Goal: Task Accomplishment & Management: Use online tool/utility

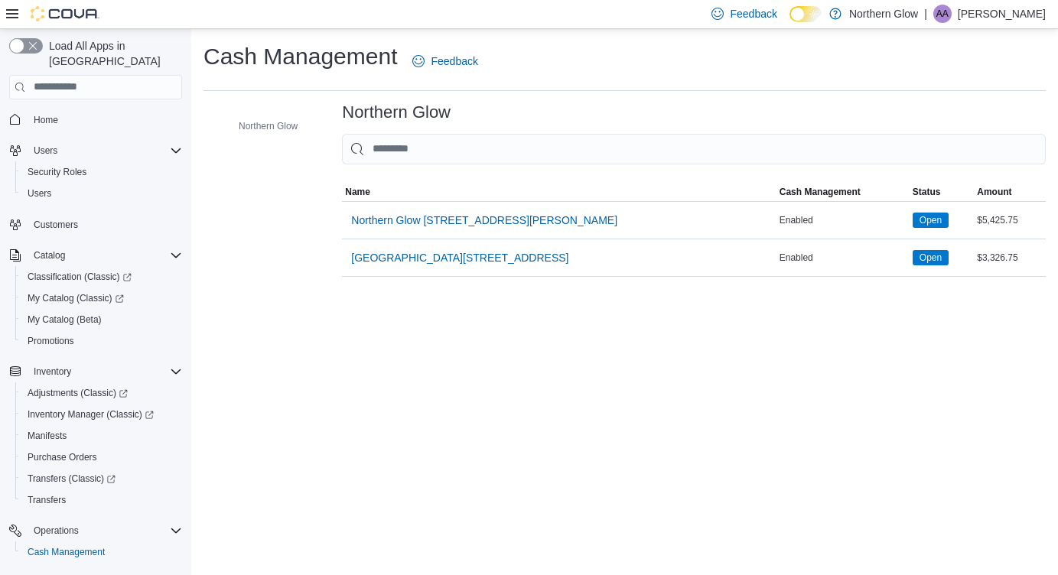
click at [27, 549] on div "Operations Cash Management" at bounding box center [95, 541] width 173 height 49
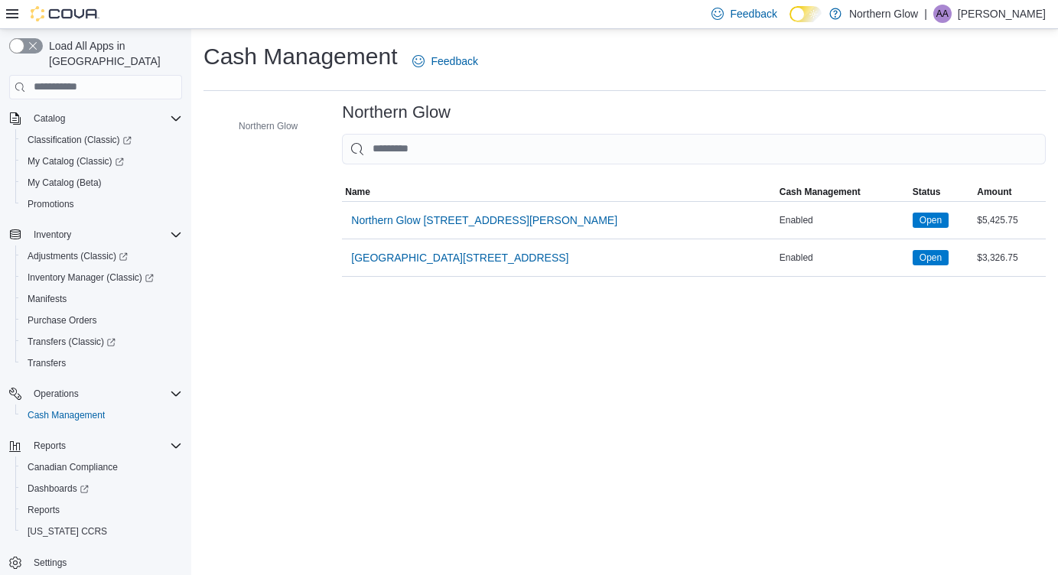
scroll to position [137, 0]
click at [45, 504] on span "Reports" at bounding box center [44, 510] width 32 height 12
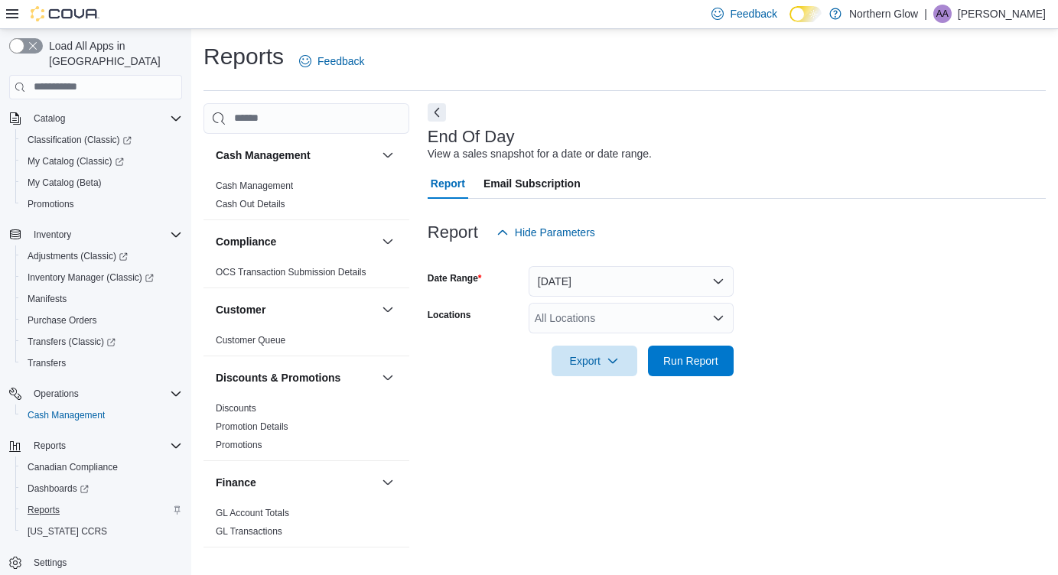
scroll to position [2, 0]
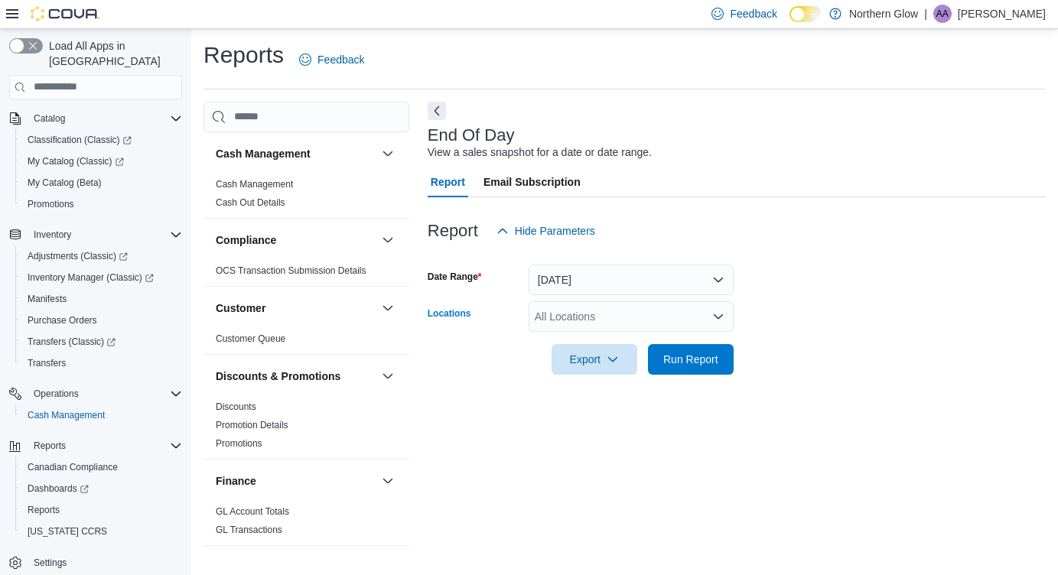
click at [551, 317] on div "All Locations" at bounding box center [631, 316] width 205 height 31
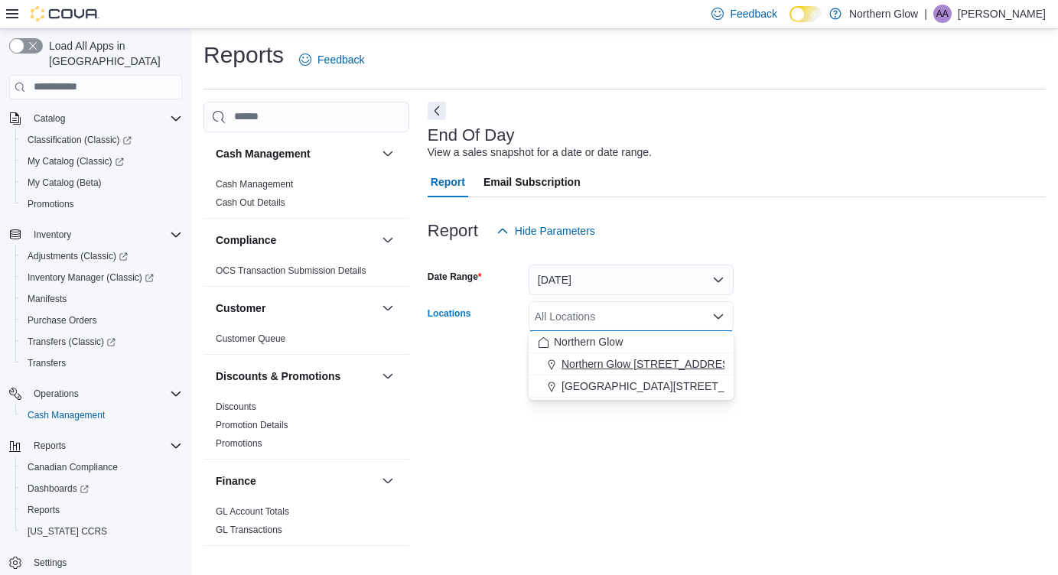
click at [596, 367] on span "Northern Glow [STREET_ADDRESS][PERSON_NAME]" at bounding box center [694, 363] width 266 height 15
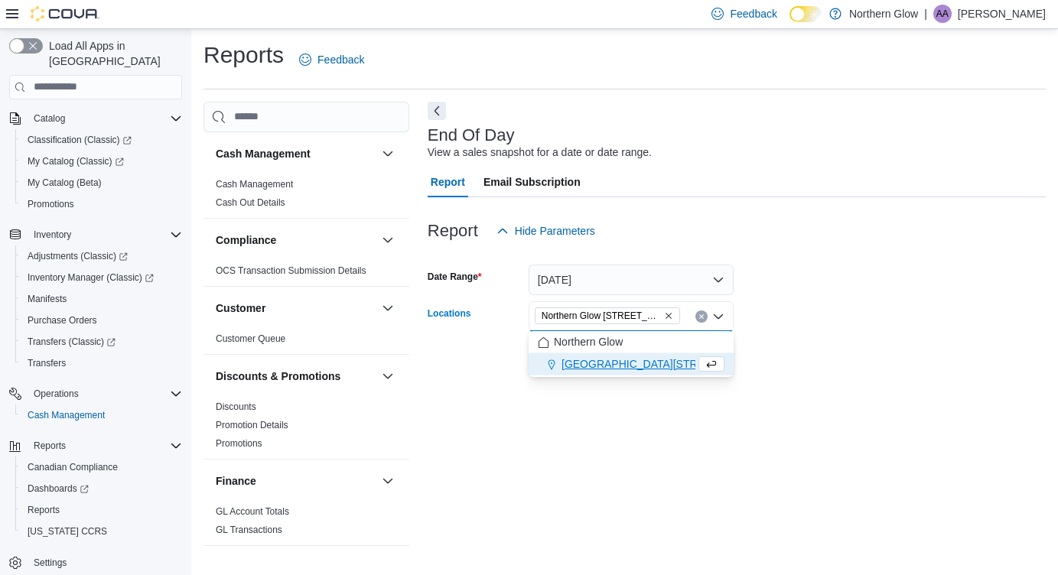
click at [751, 301] on form "Date Range [DATE] Locations [GEOGRAPHIC_DATA] [STREET_ADDRESS][PERSON_NAME] Sel…" at bounding box center [737, 310] width 618 height 128
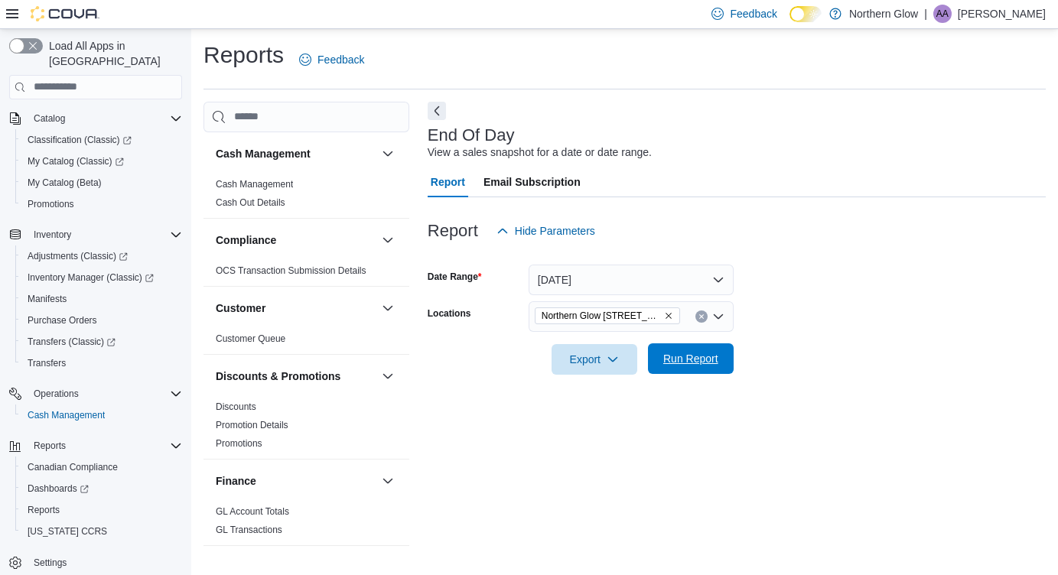
click at [692, 367] on span "Run Report" at bounding box center [690, 358] width 67 height 31
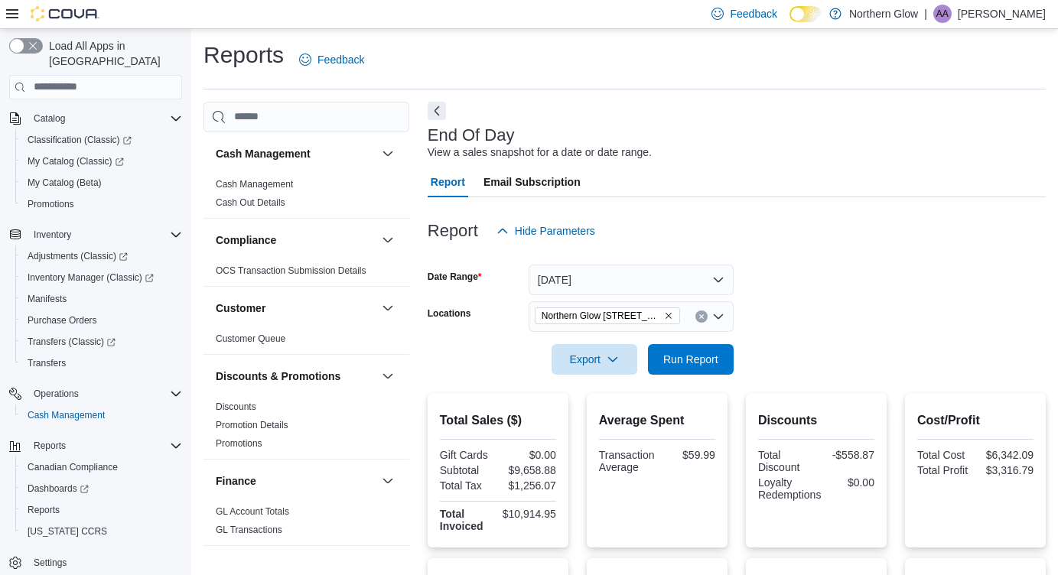
click at [807, 301] on form "Date Range [DATE] Locations [GEOGRAPHIC_DATA] [STREET_ADDRESS][PERSON_NAME] Exp…" at bounding box center [737, 310] width 618 height 128
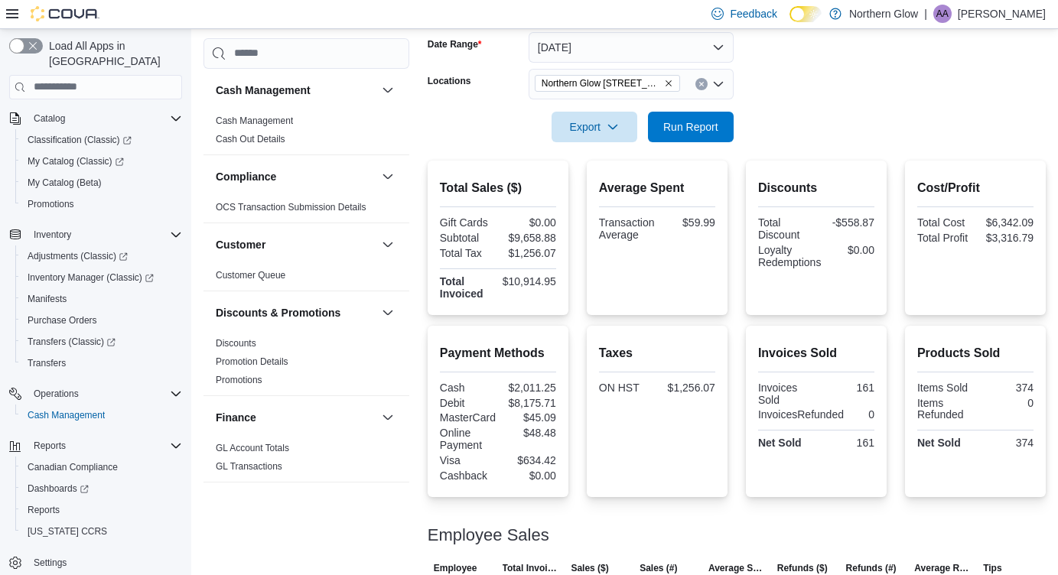
scroll to position [81, 0]
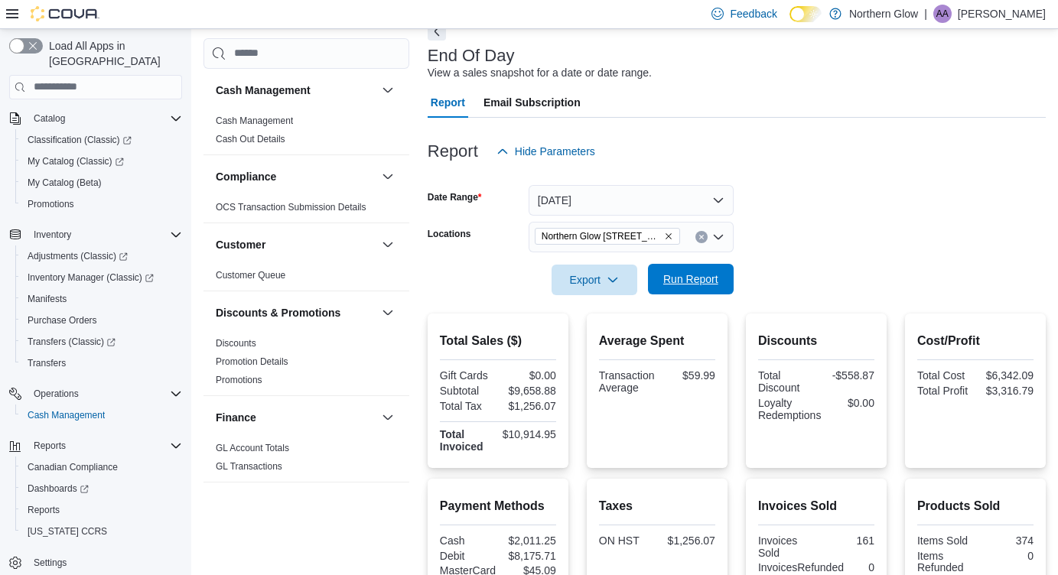
click at [675, 278] on span "Run Report" at bounding box center [690, 279] width 55 height 15
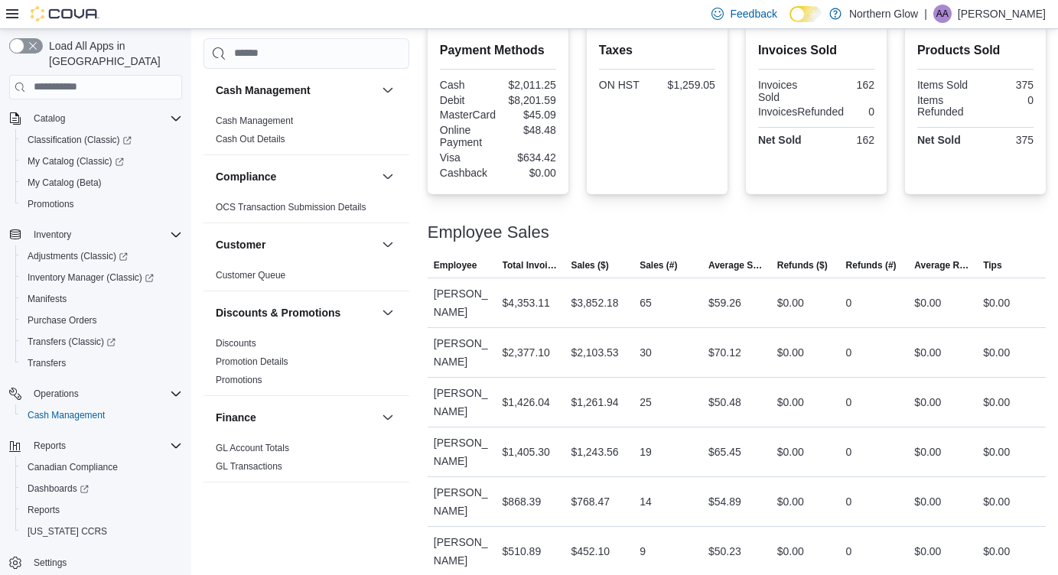
scroll to position [532, 0]
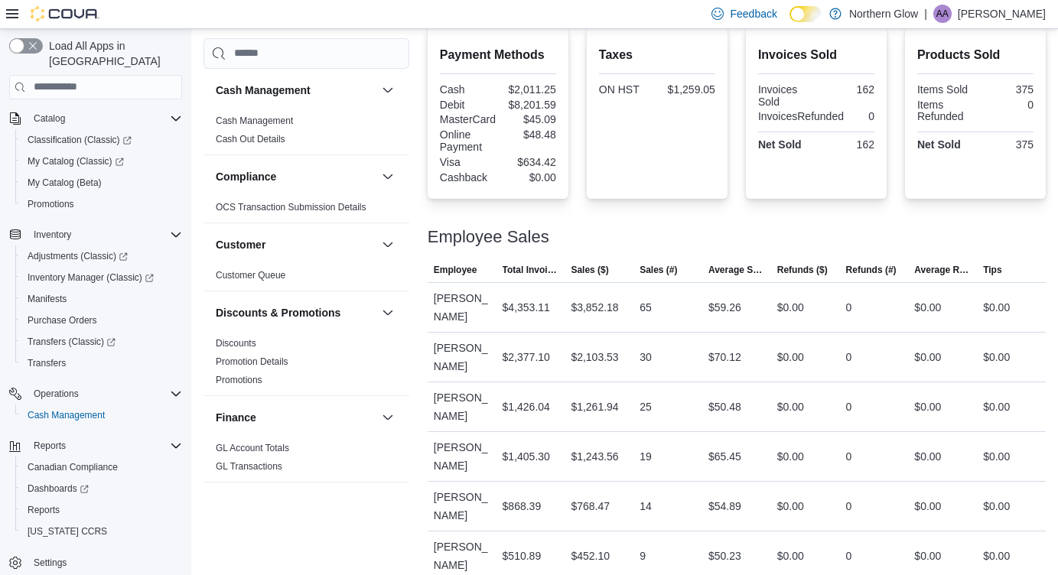
click at [809, 243] on div "Employee Sales" at bounding box center [737, 237] width 618 height 18
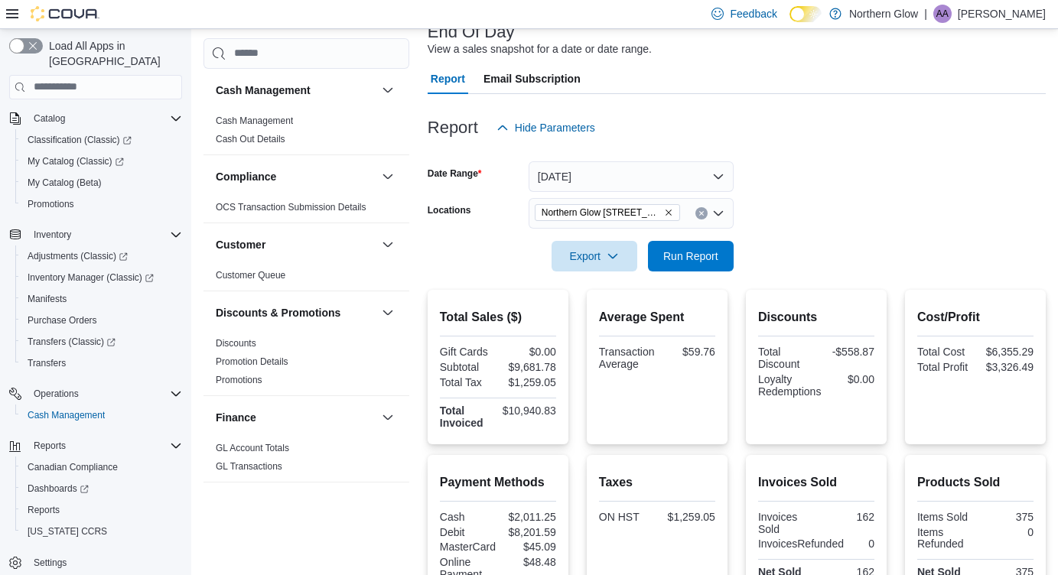
scroll to position [99, 0]
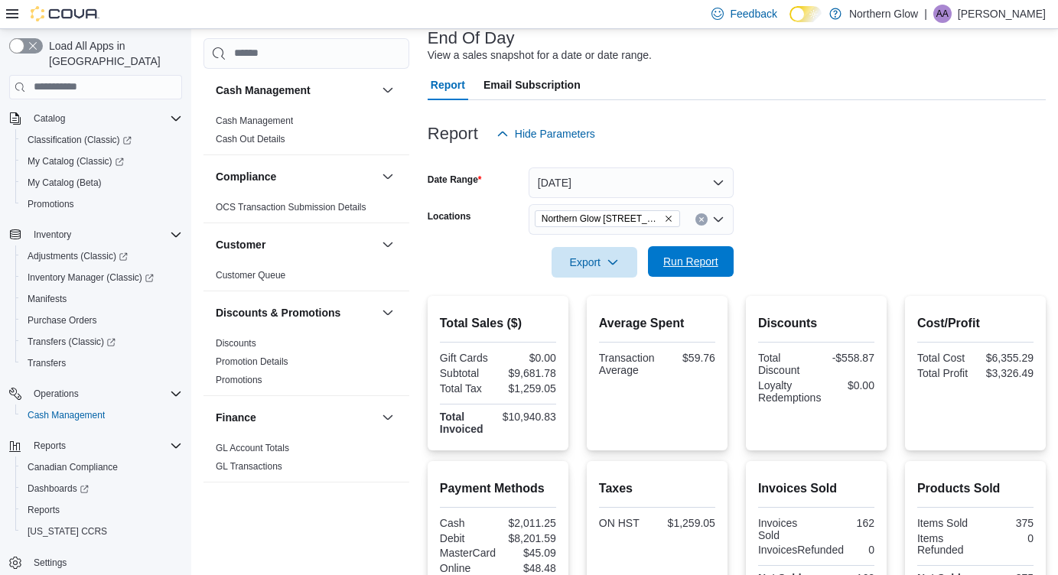
click at [662, 265] on span "Run Report" at bounding box center [690, 261] width 67 height 31
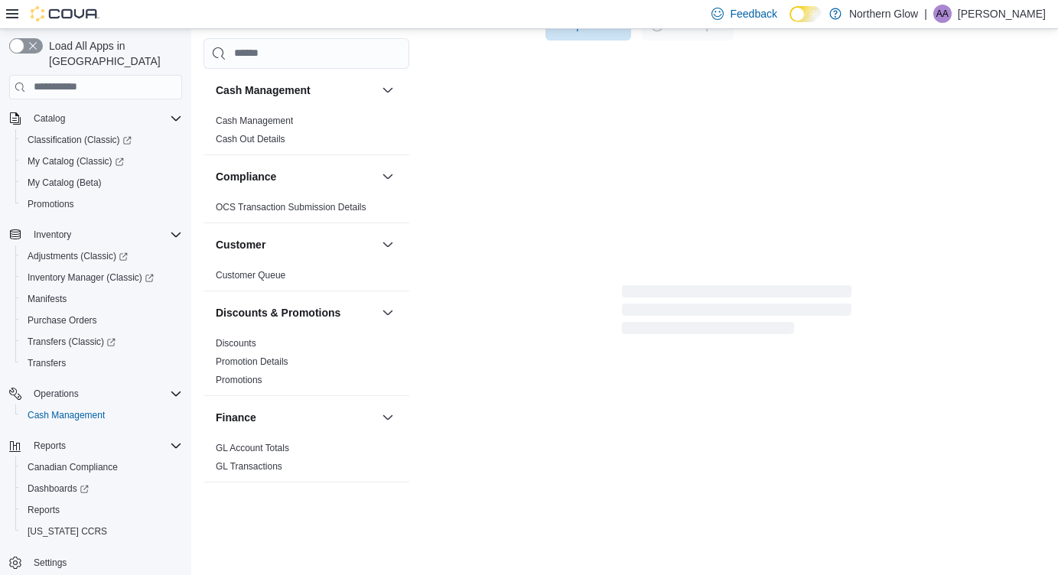
scroll to position [342, 0]
